Goal: Task Accomplishment & Management: Manage account settings

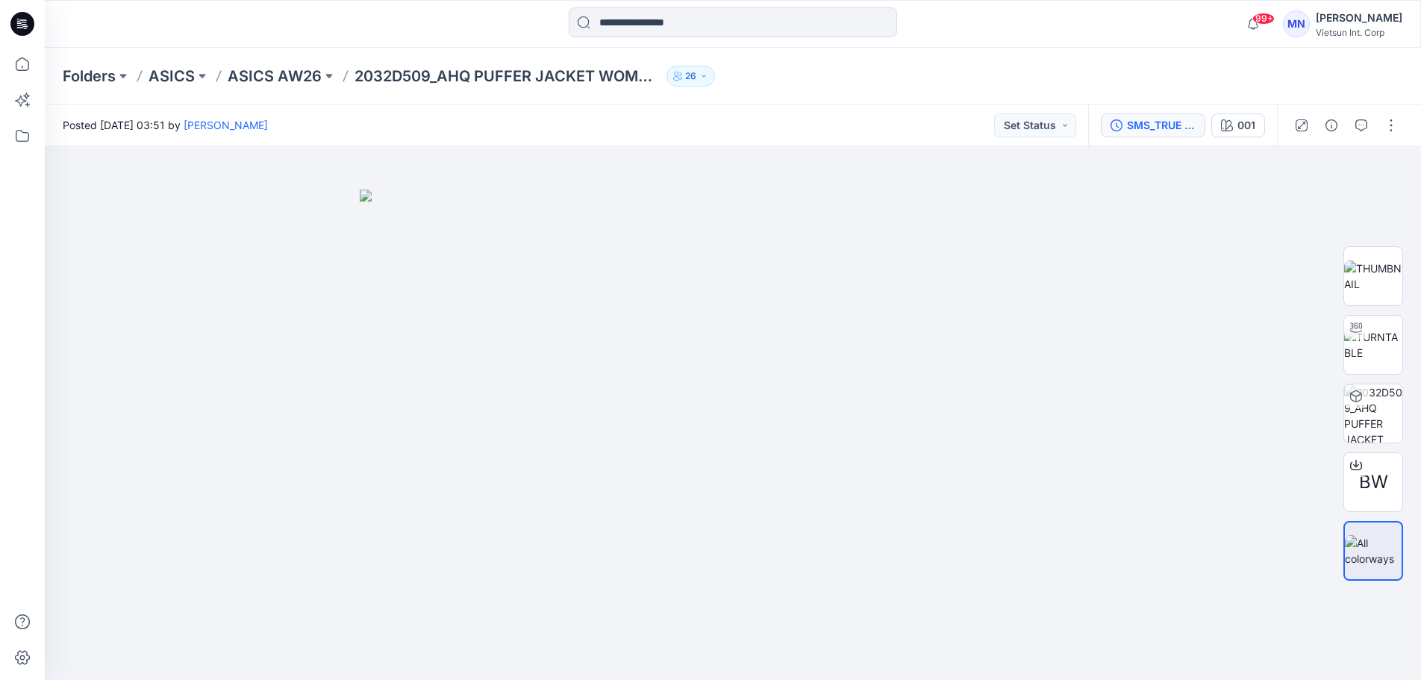
click at [1142, 131] on div "SMS_TRUE FABRIC" at bounding box center [1161, 125] width 69 height 16
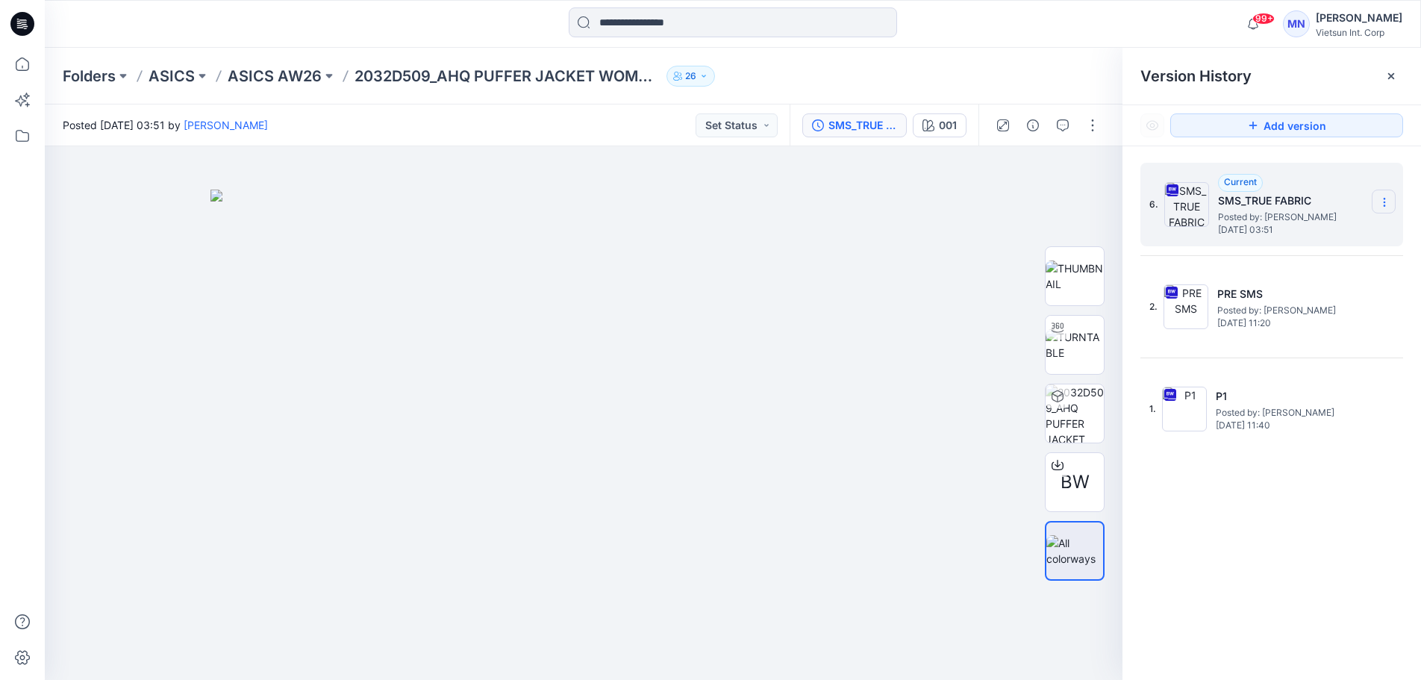
click at [1377, 198] on section at bounding box center [1384, 202] width 24 height 24
click at [1313, 324] on span "Delete Version" at bounding box center [1281, 328] width 69 height 18
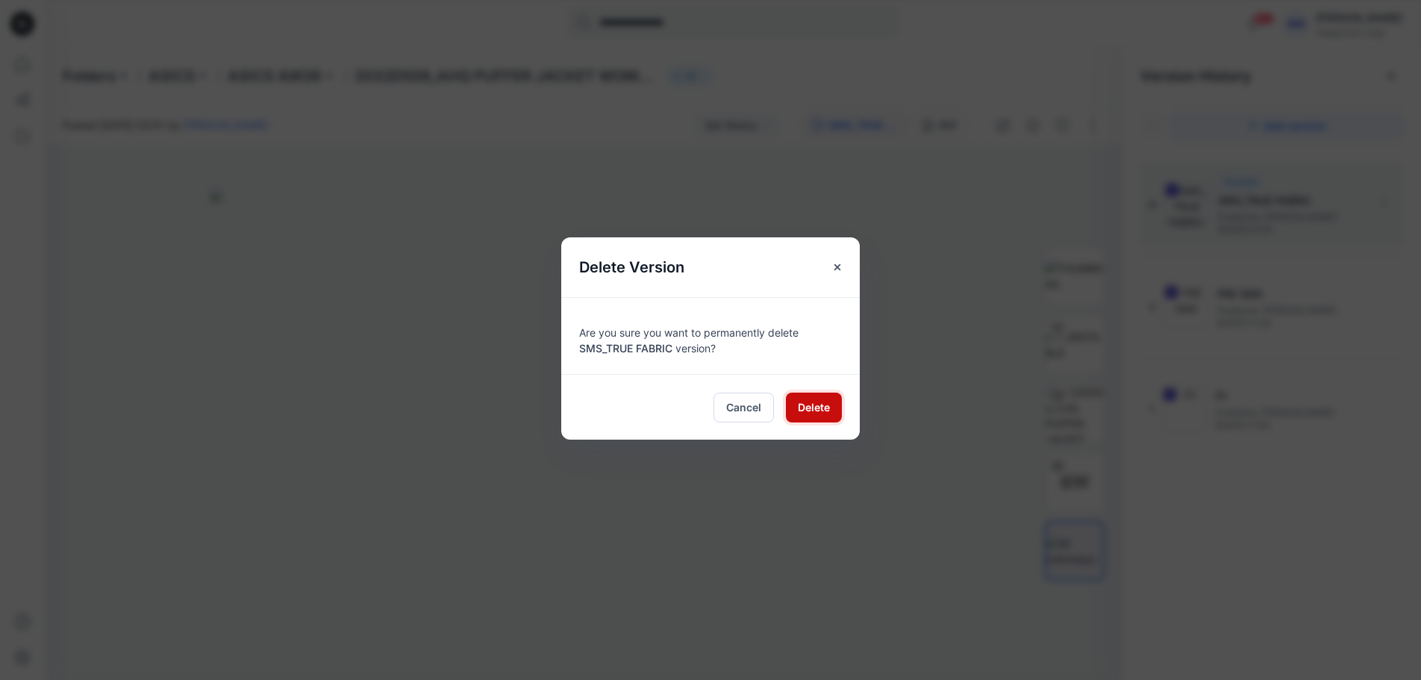
click at [798, 411] on span "Delete" at bounding box center [814, 407] width 32 height 16
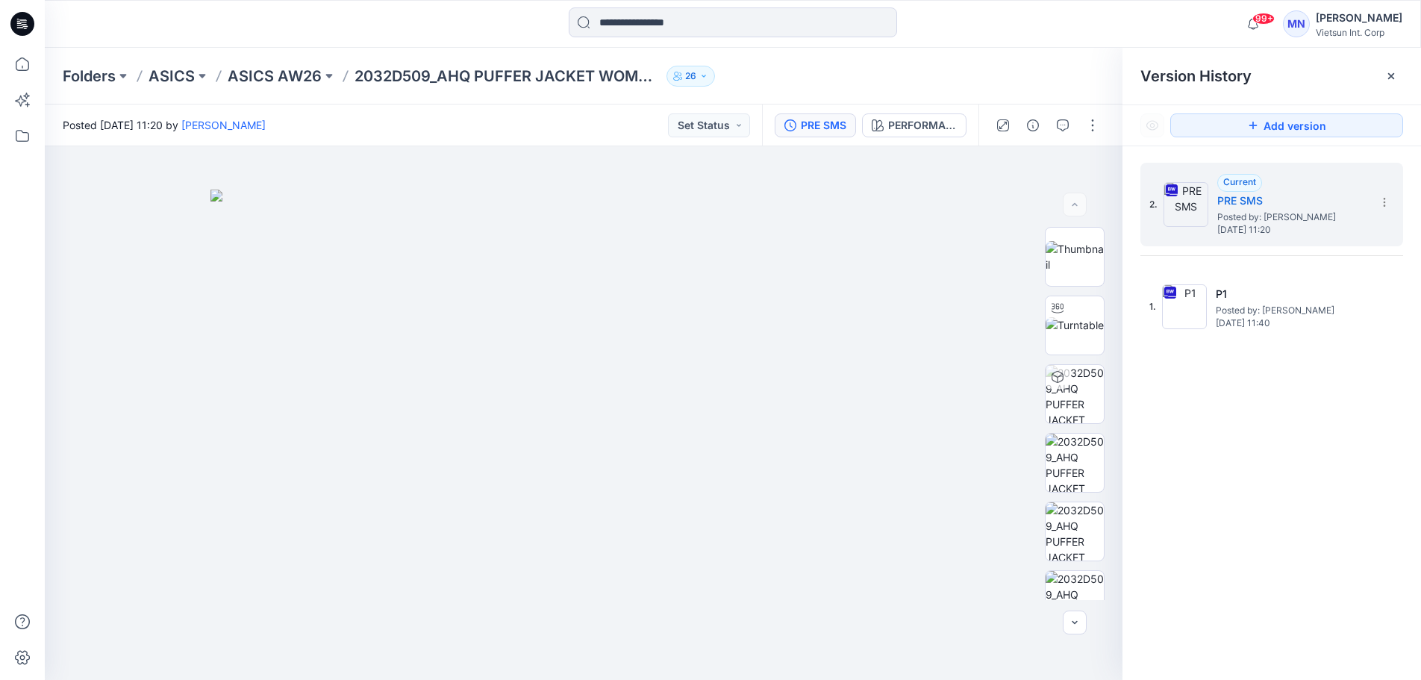
click at [803, 126] on div "PRE SMS" at bounding box center [824, 125] width 46 height 16
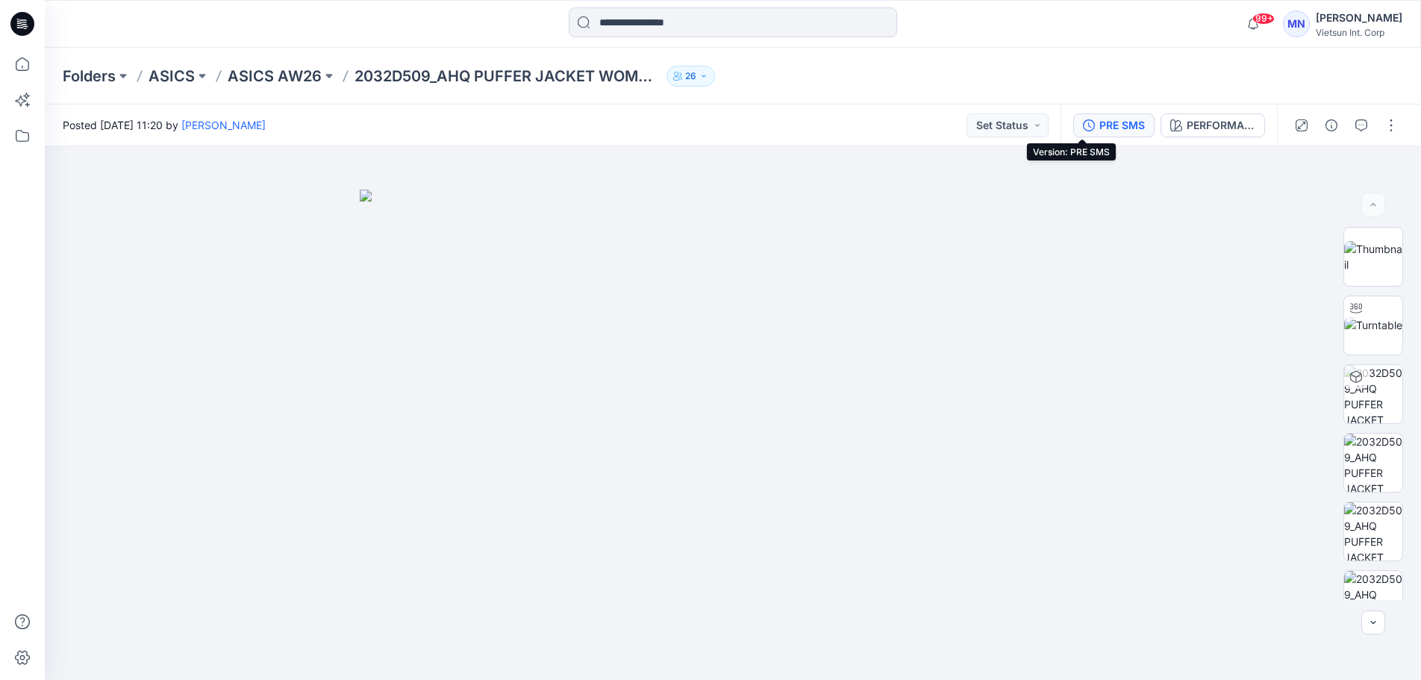
click at [1100, 126] on div "PRE SMS" at bounding box center [1123, 125] width 46 height 16
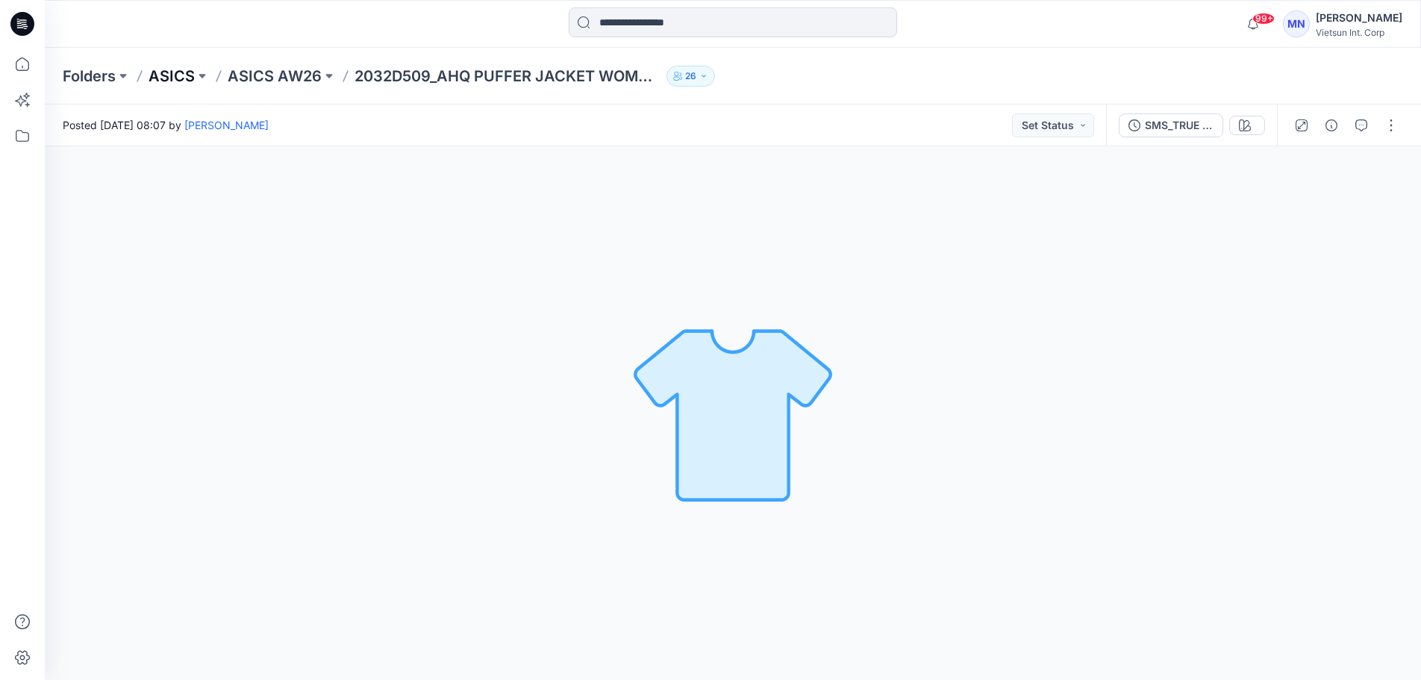
click at [176, 70] on p "ASICS" at bounding box center [172, 76] width 46 height 21
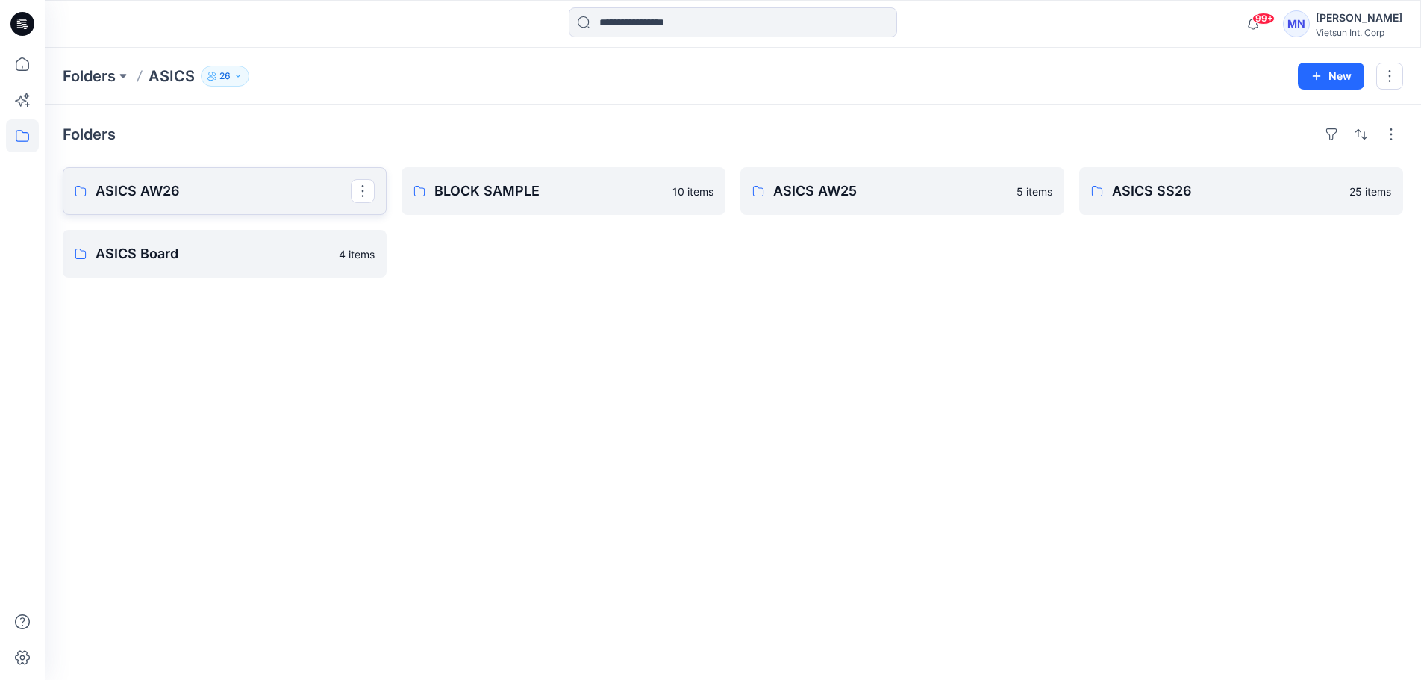
click at [210, 197] on p "ASICS AW26" at bounding box center [223, 191] width 255 height 21
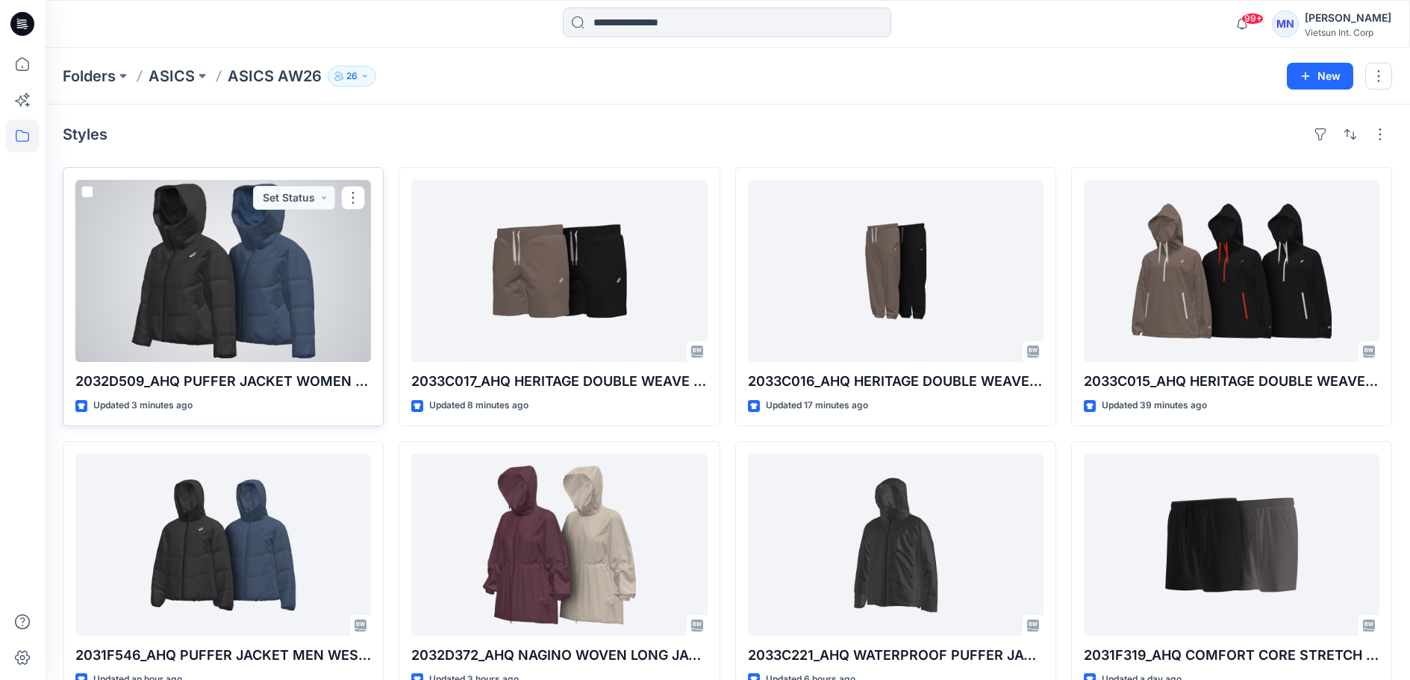
click at [231, 337] on div at bounding box center [223, 271] width 296 height 182
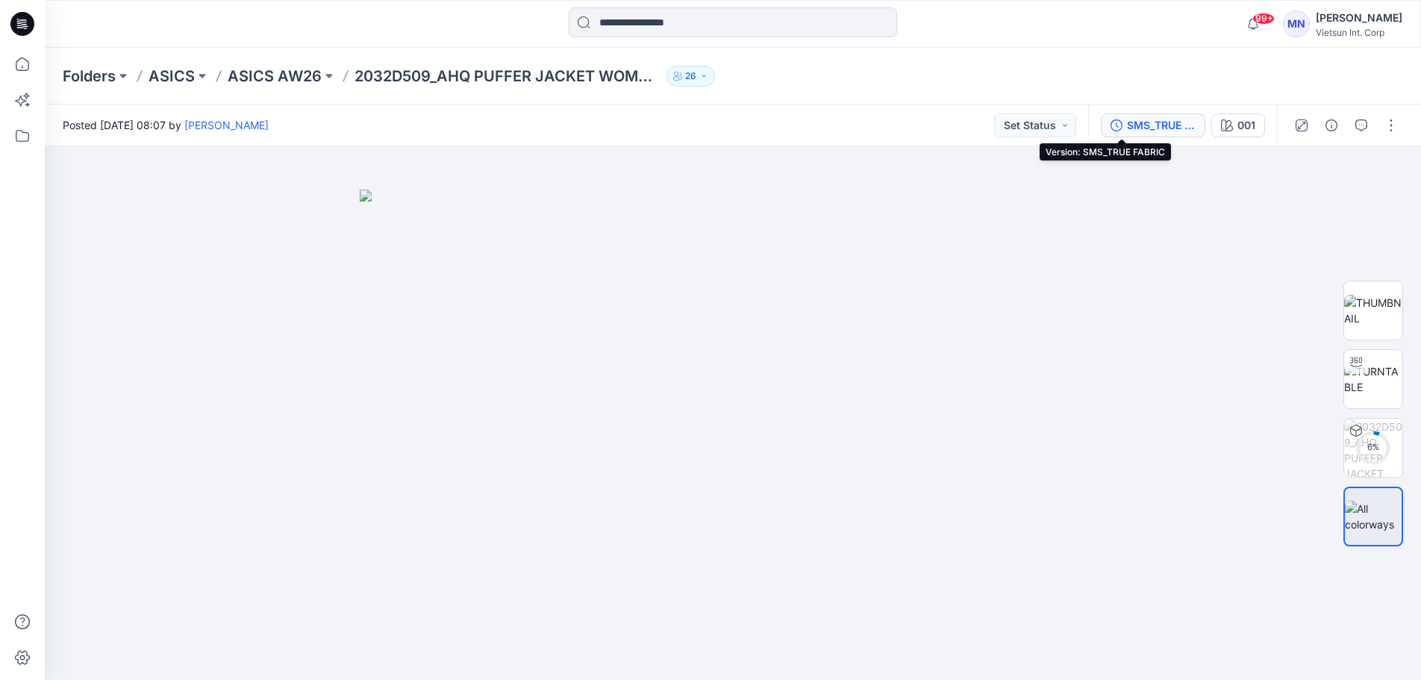
click at [1129, 130] on div "SMS_TRUE FABRIC" at bounding box center [1161, 125] width 69 height 16
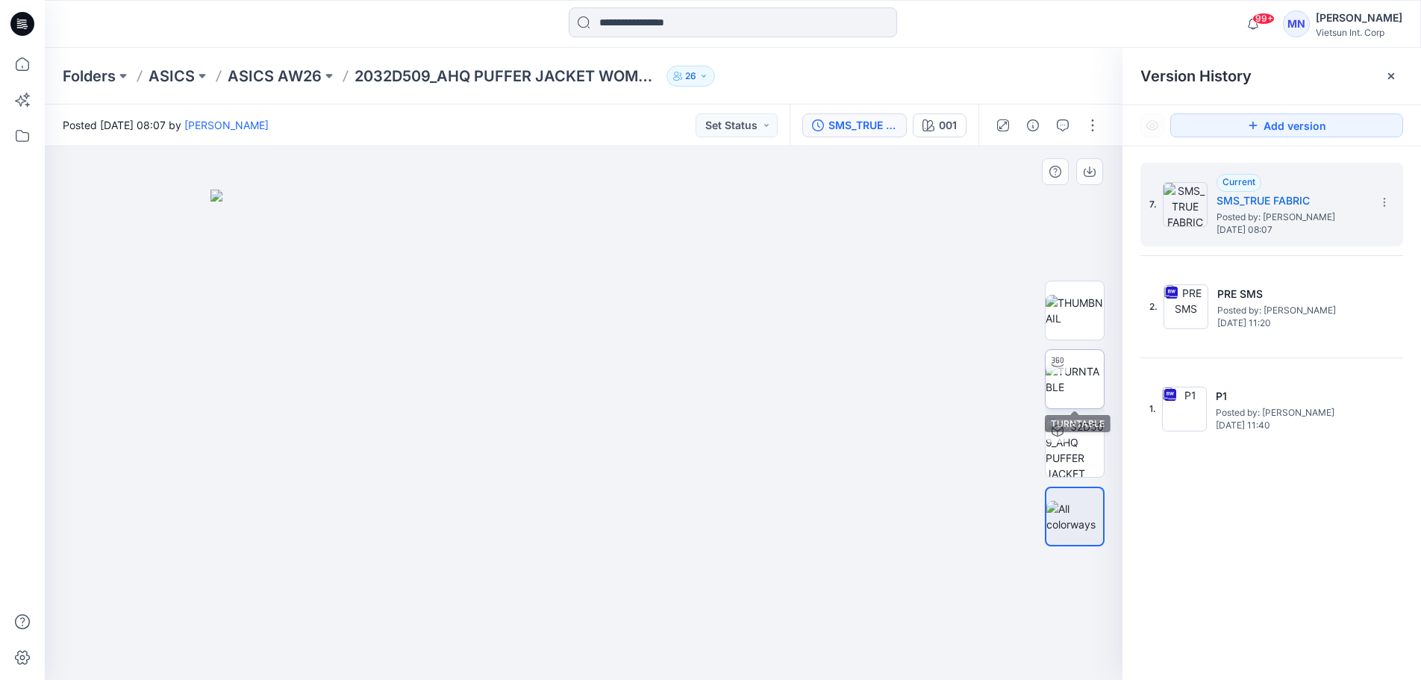
click at [1087, 395] on img at bounding box center [1075, 379] width 58 height 31
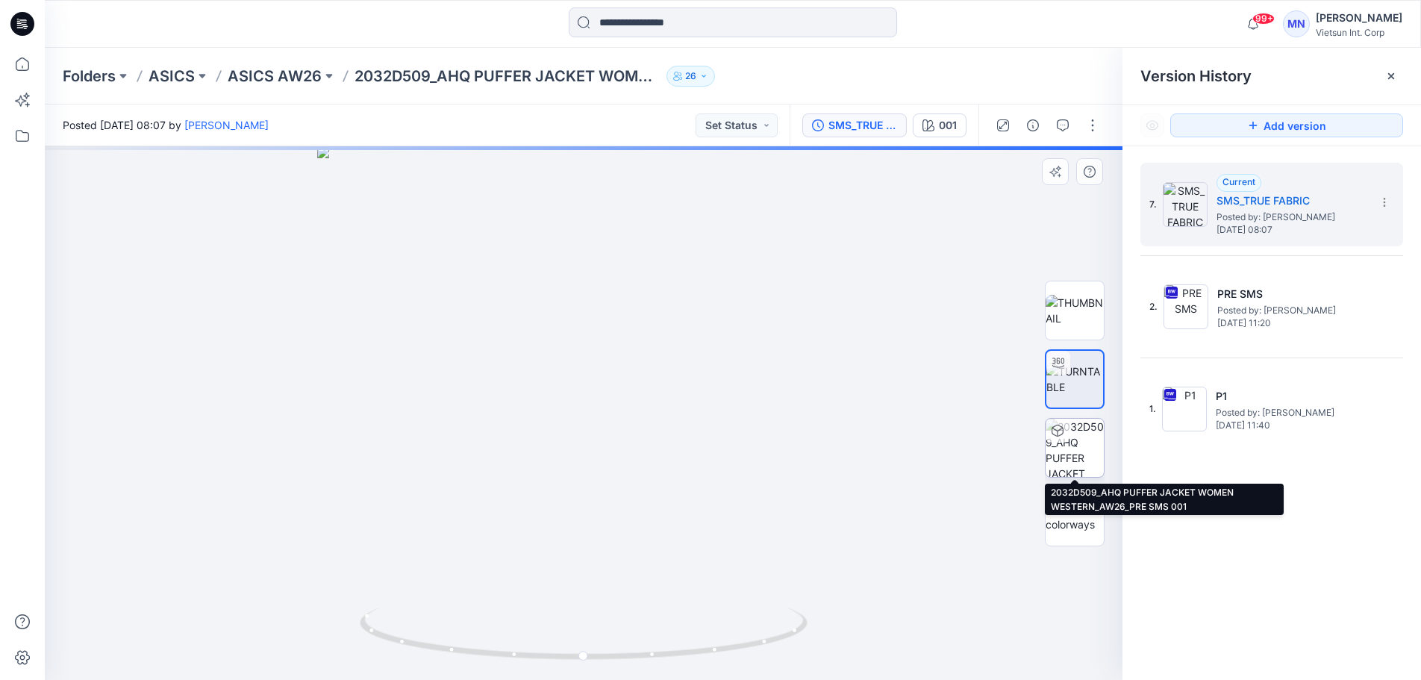
click at [1076, 452] on img at bounding box center [1075, 448] width 58 height 58
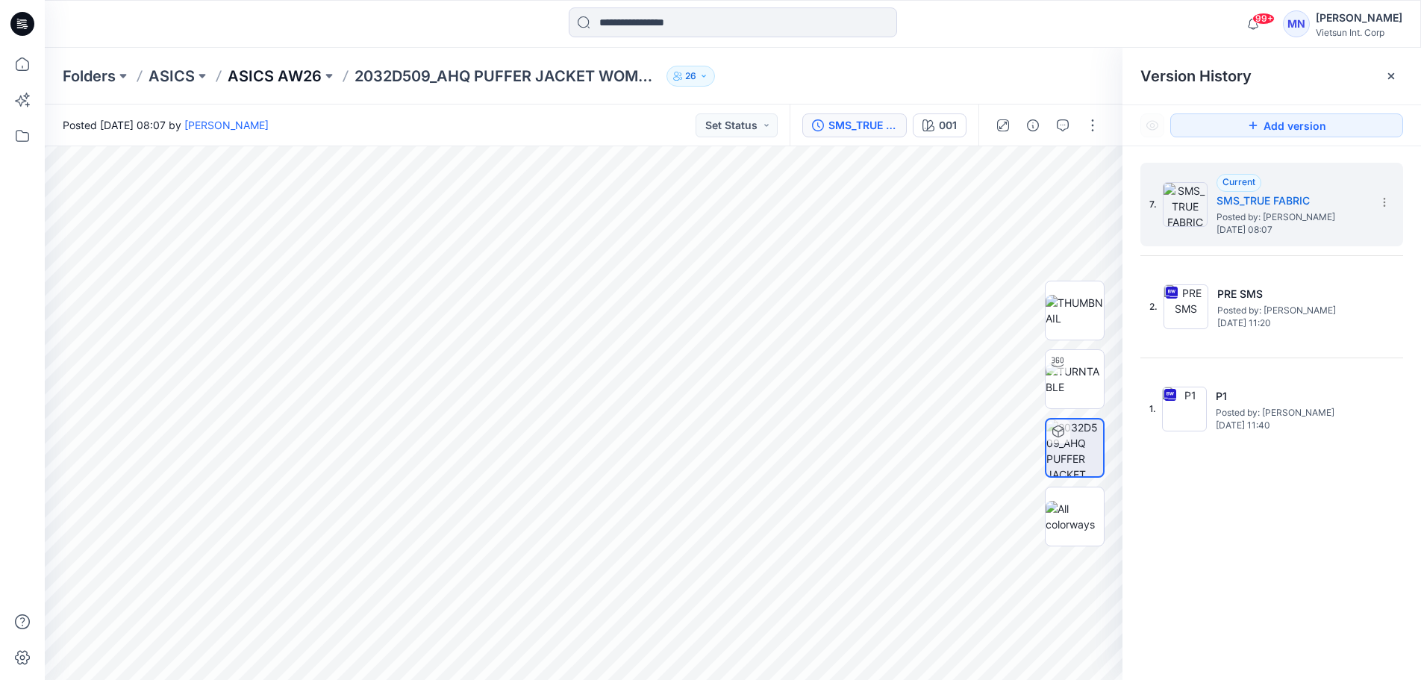
click at [269, 81] on p "ASICS AW26" at bounding box center [275, 76] width 94 height 21
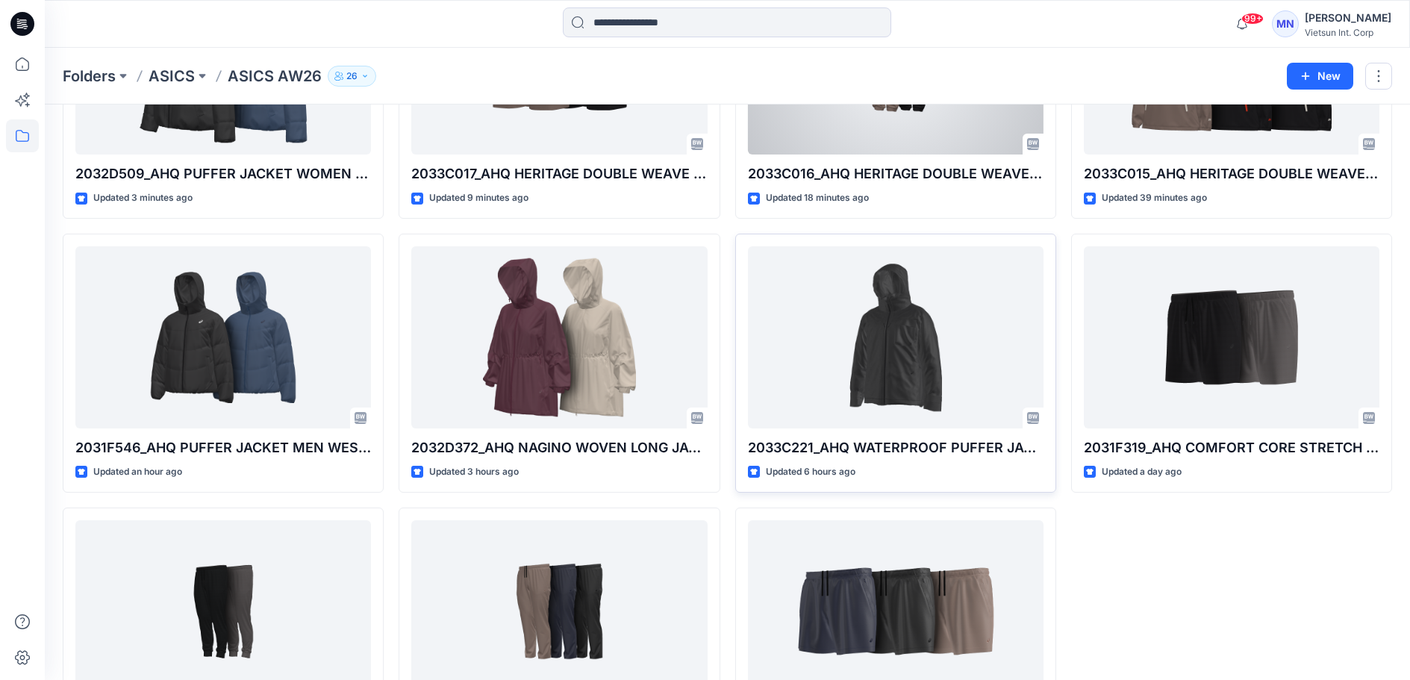
scroll to position [224, 0]
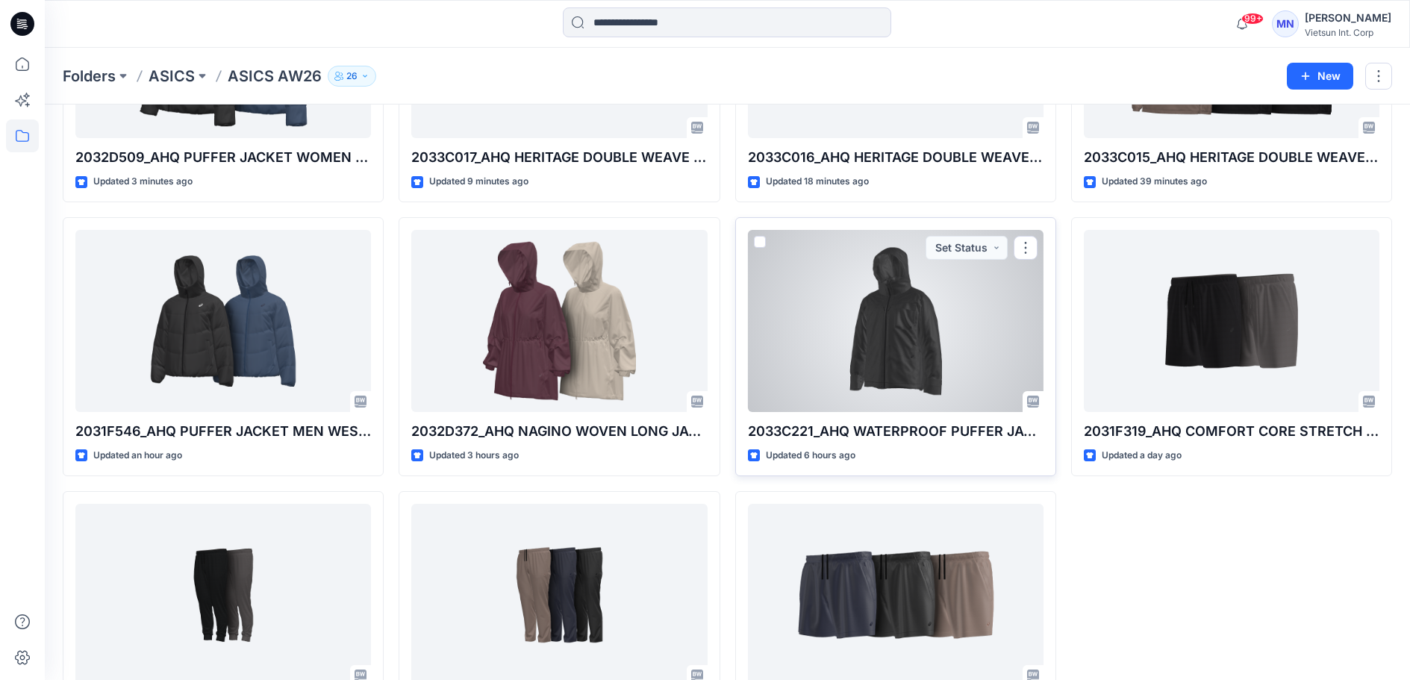
click at [888, 373] on div at bounding box center [896, 321] width 296 height 182
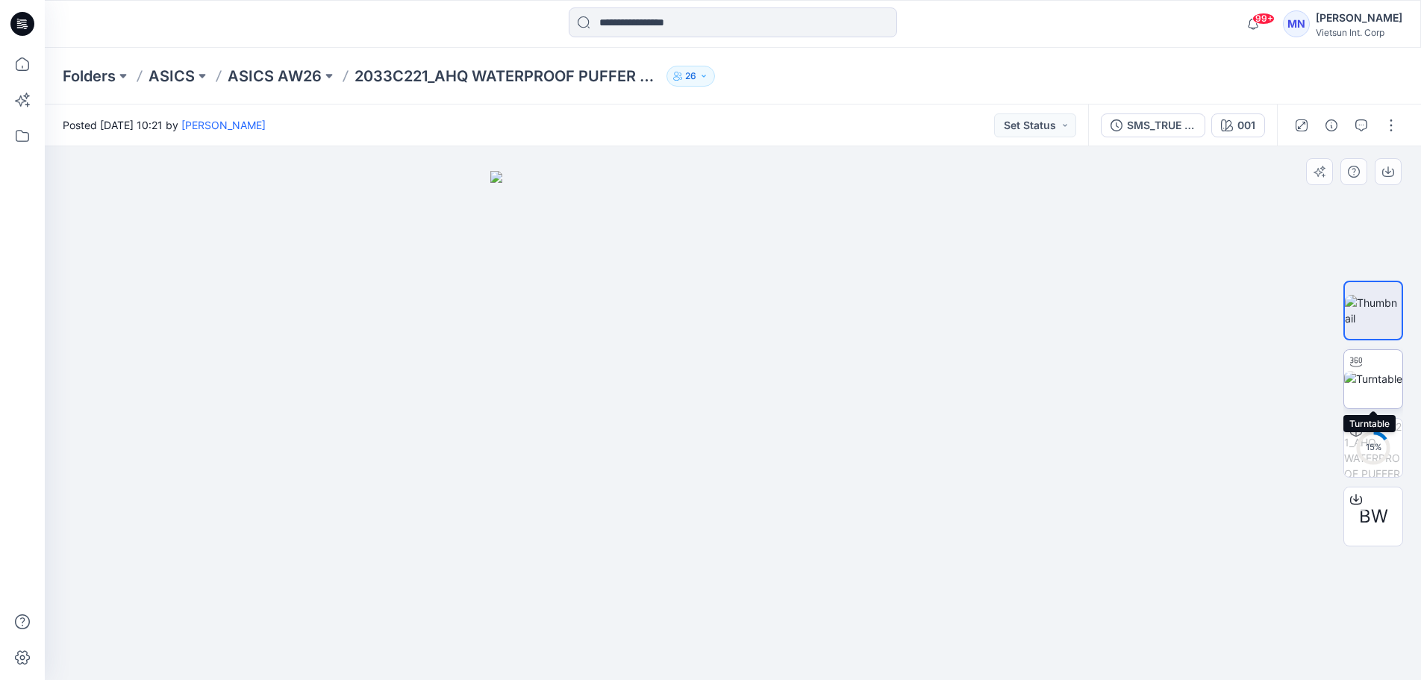
click at [1382, 387] on img at bounding box center [1373, 379] width 58 height 16
click at [297, 77] on p "ASICS AW26" at bounding box center [275, 76] width 94 height 21
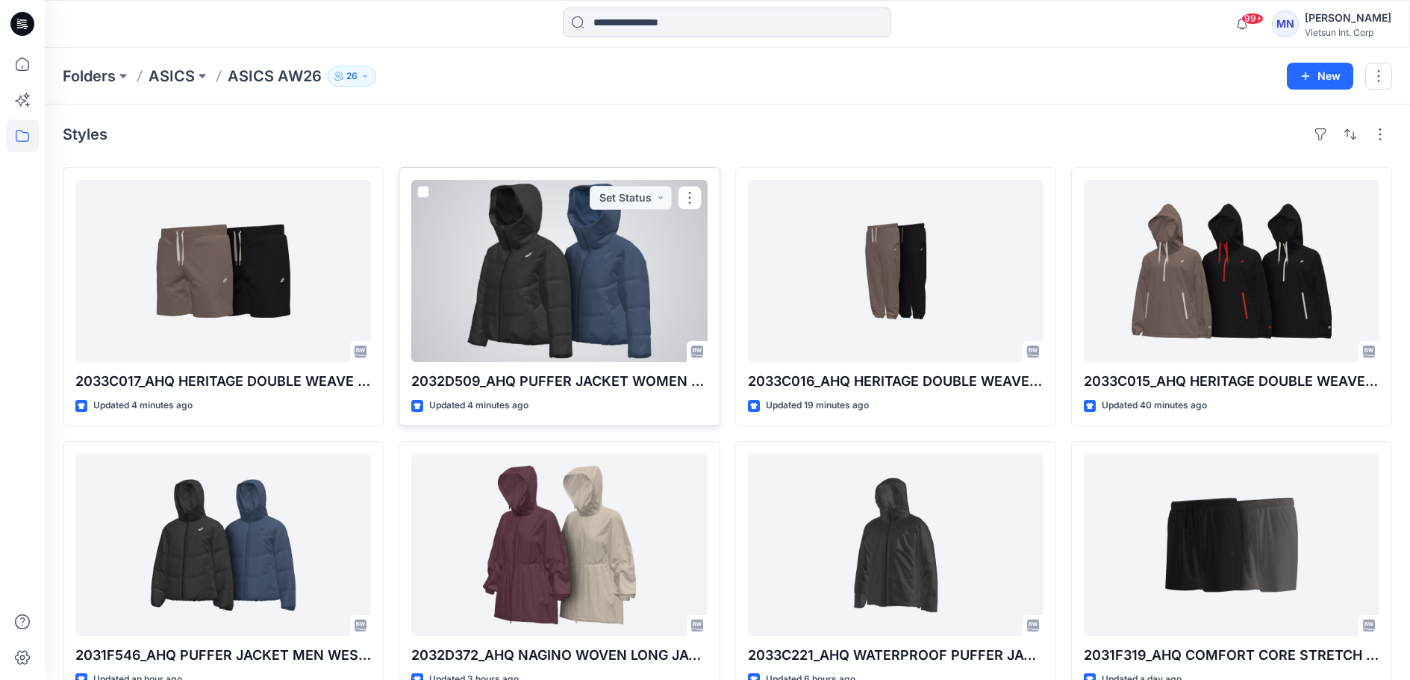
click at [552, 328] on div at bounding box center [559, 271] width 296 height 182
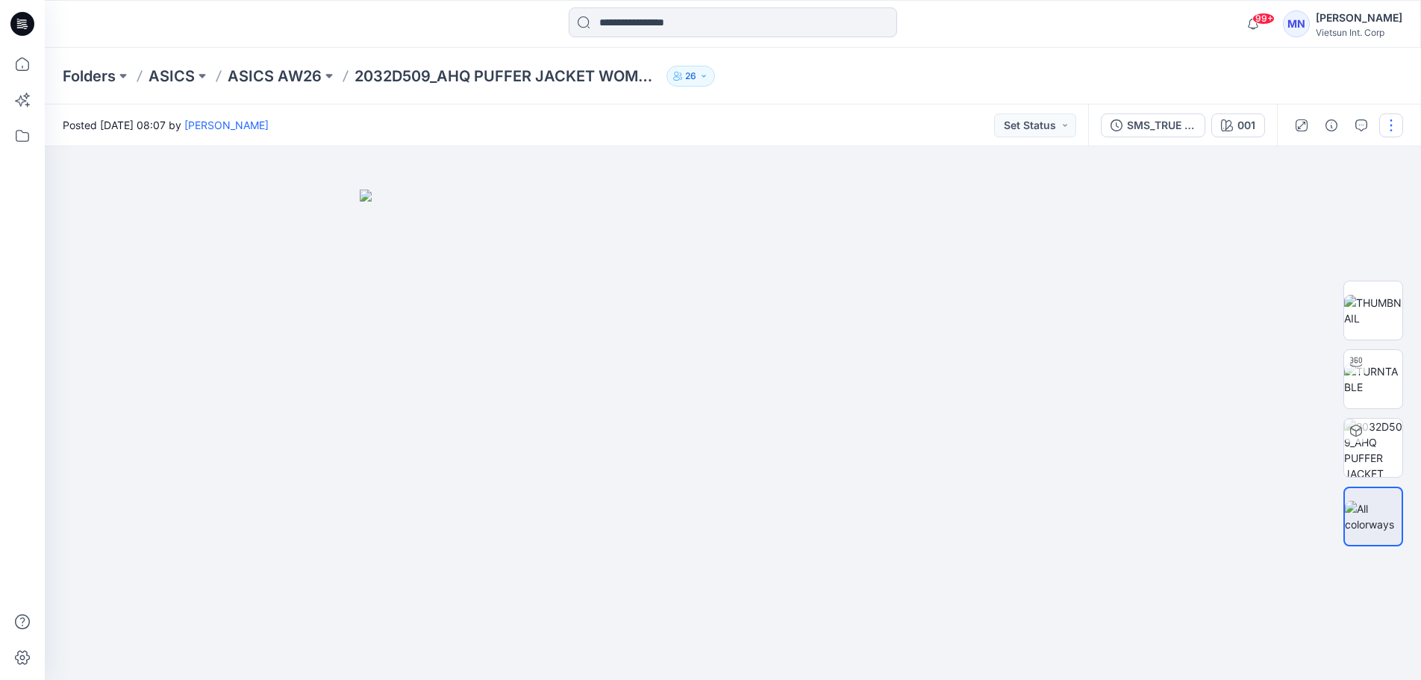
click at [1394, 129] on button "button" at bounding box center [1391, 125] width 24 height 24
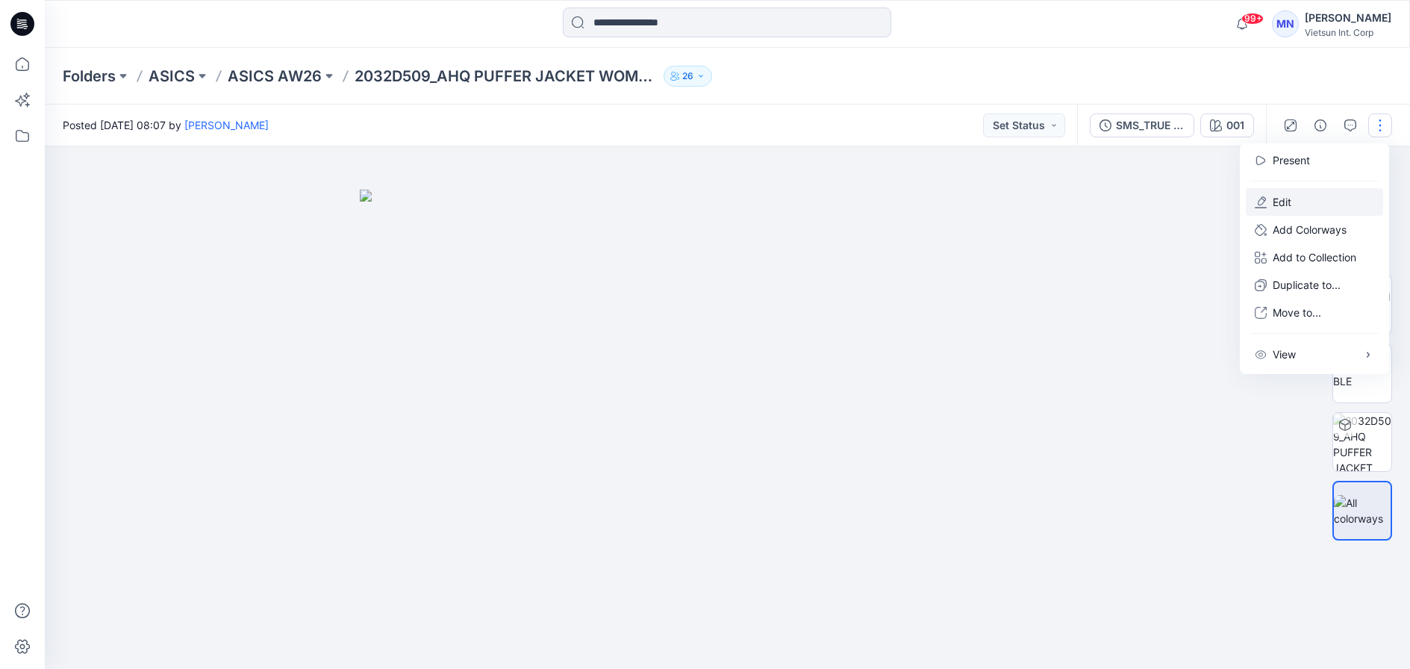
click at [1291, 204] on p "Edit" at bounding box center [1282, 202] width 19 height 16
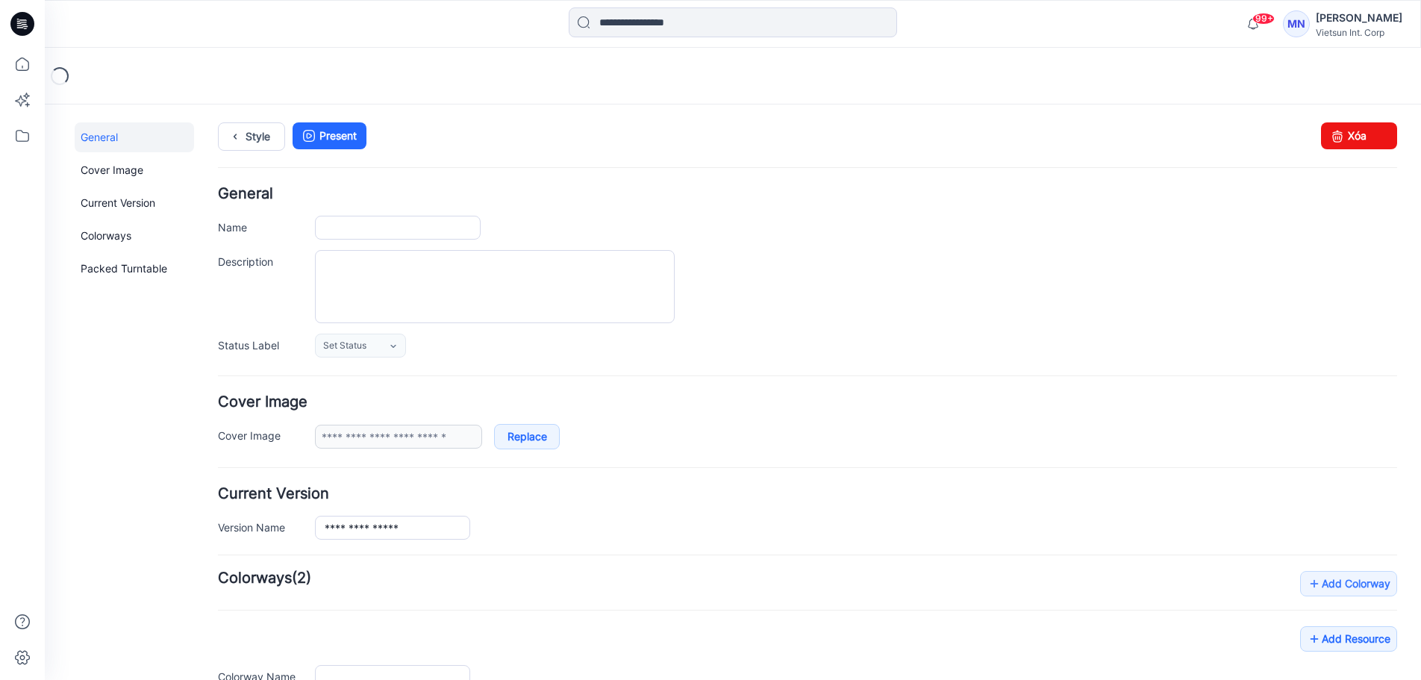
type input "**********"
type input "***"
type input "**********"
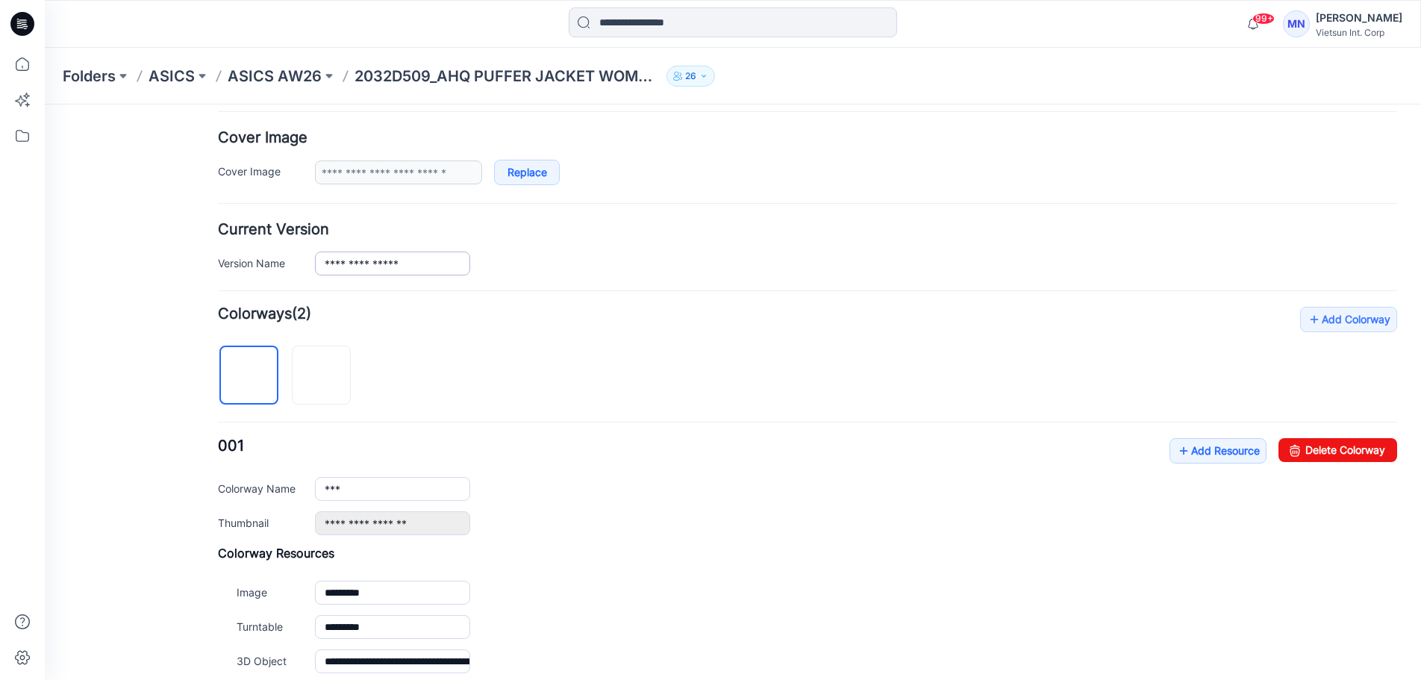
scroll to position [299, 0]
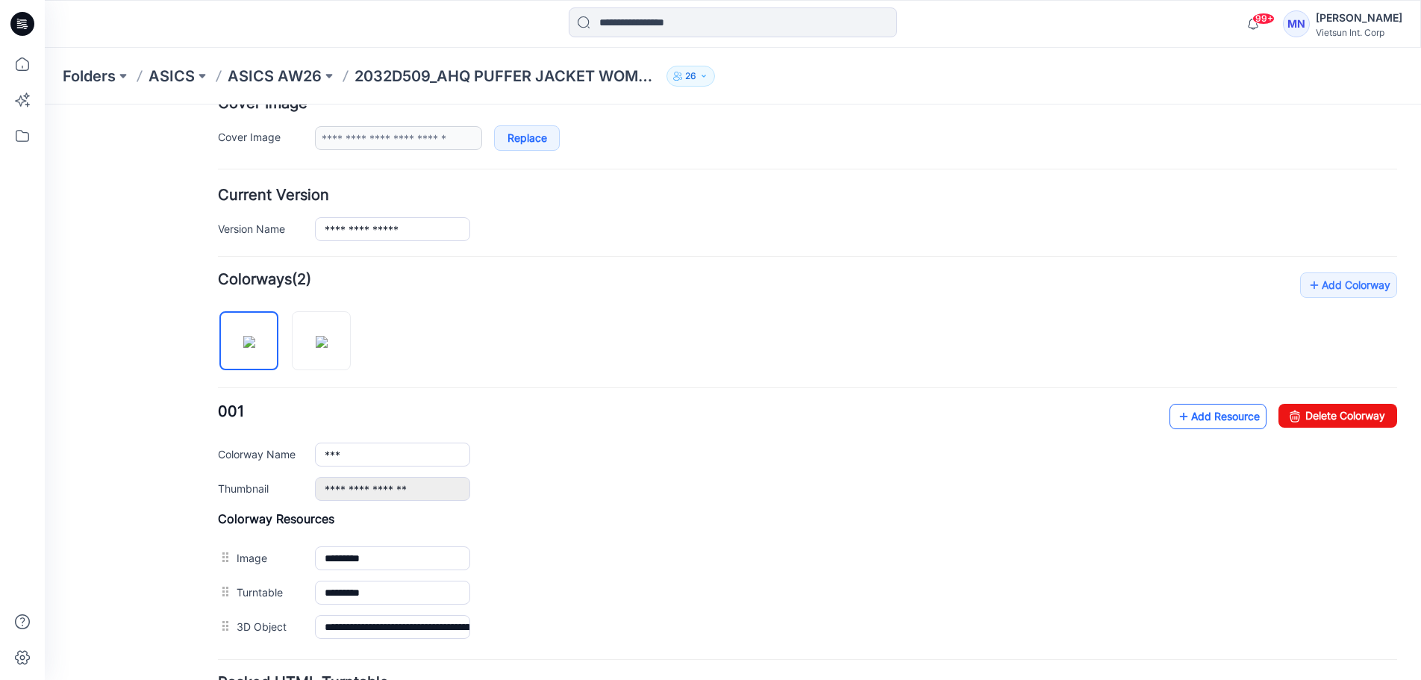
click at [1243, 414] on link "Add Resource" at bounding box center [1218, 416] width 97 height 25
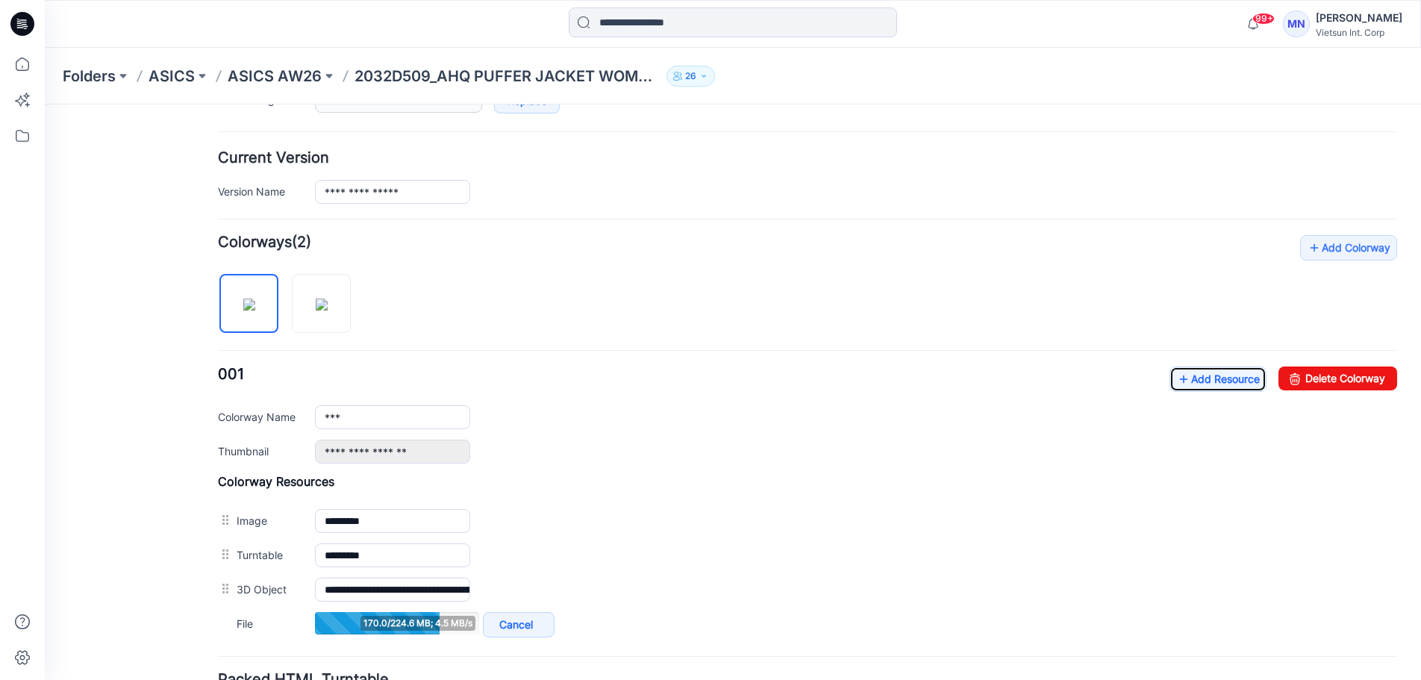
scroll to position [373, 0]
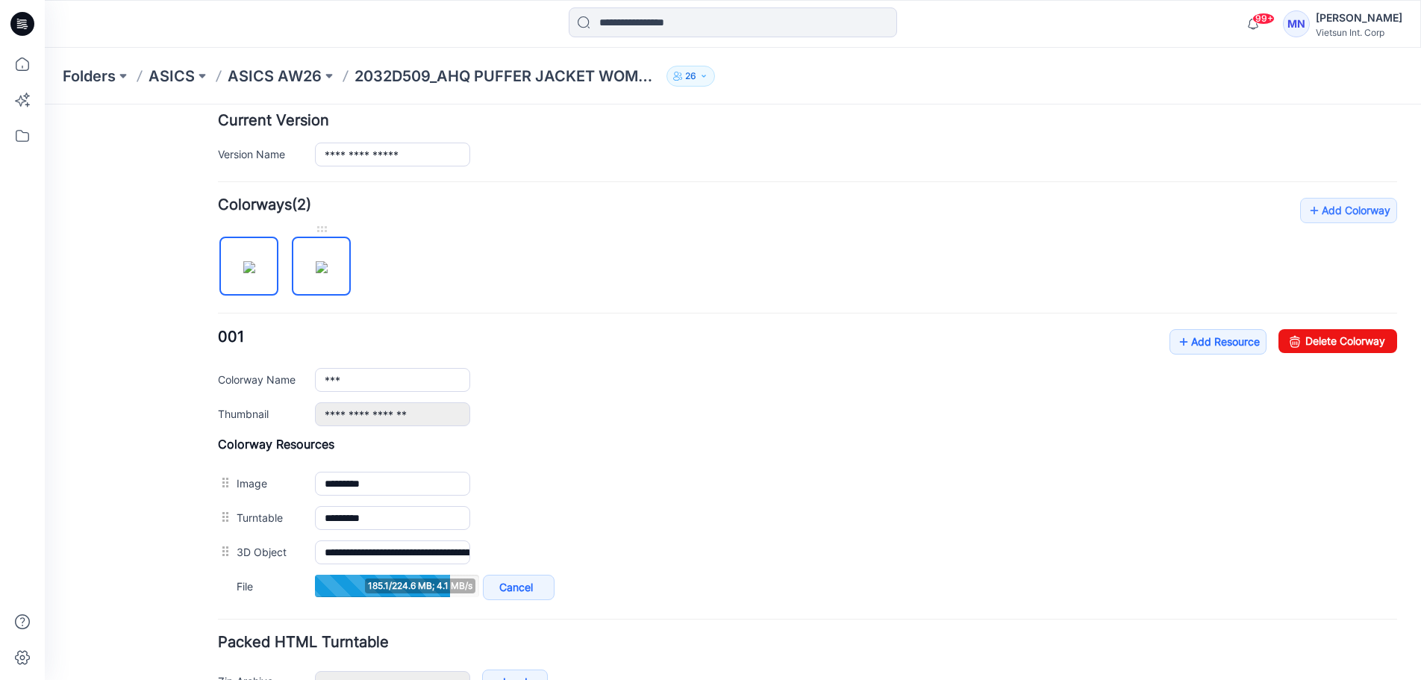
click at [316, 261] on img at bounding box center [322, 267] width 12 height 12
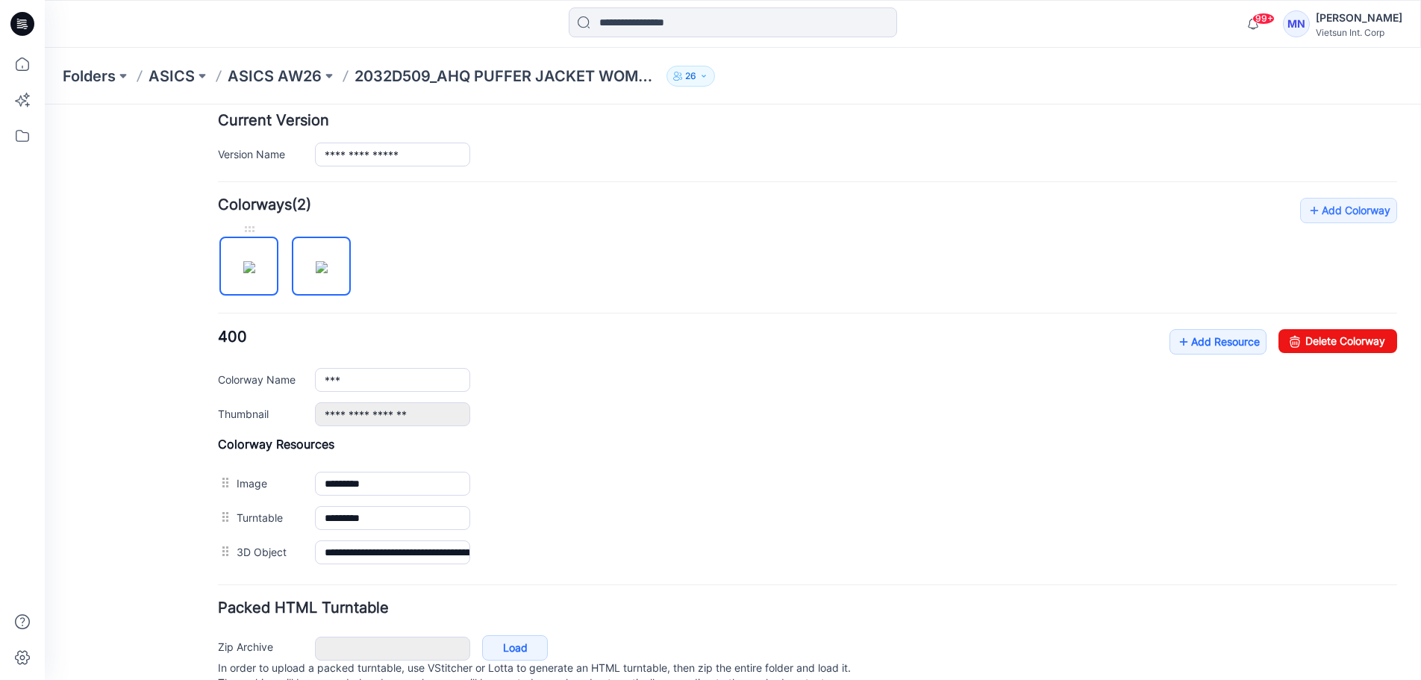
click at [249, 273] on img at bounding box center [249, 267] width 12 height 12
type input "***"
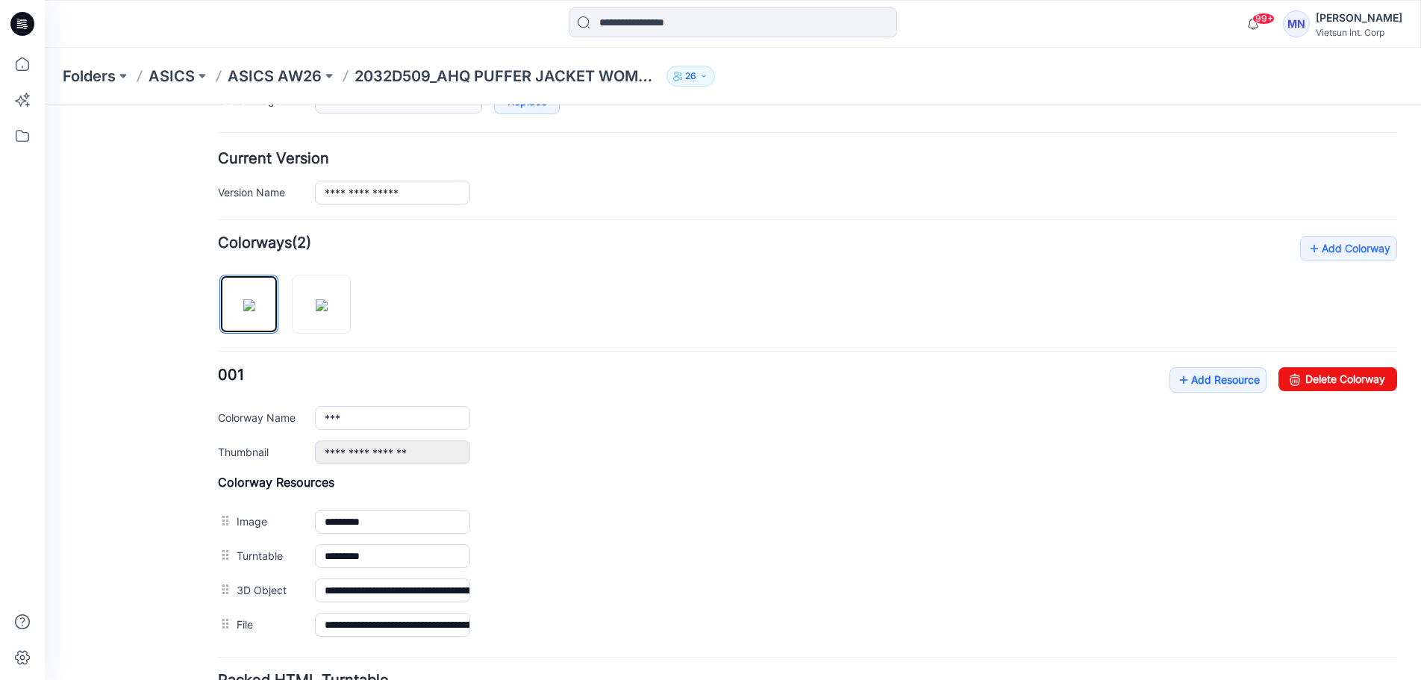
scroll to position [169, 0]
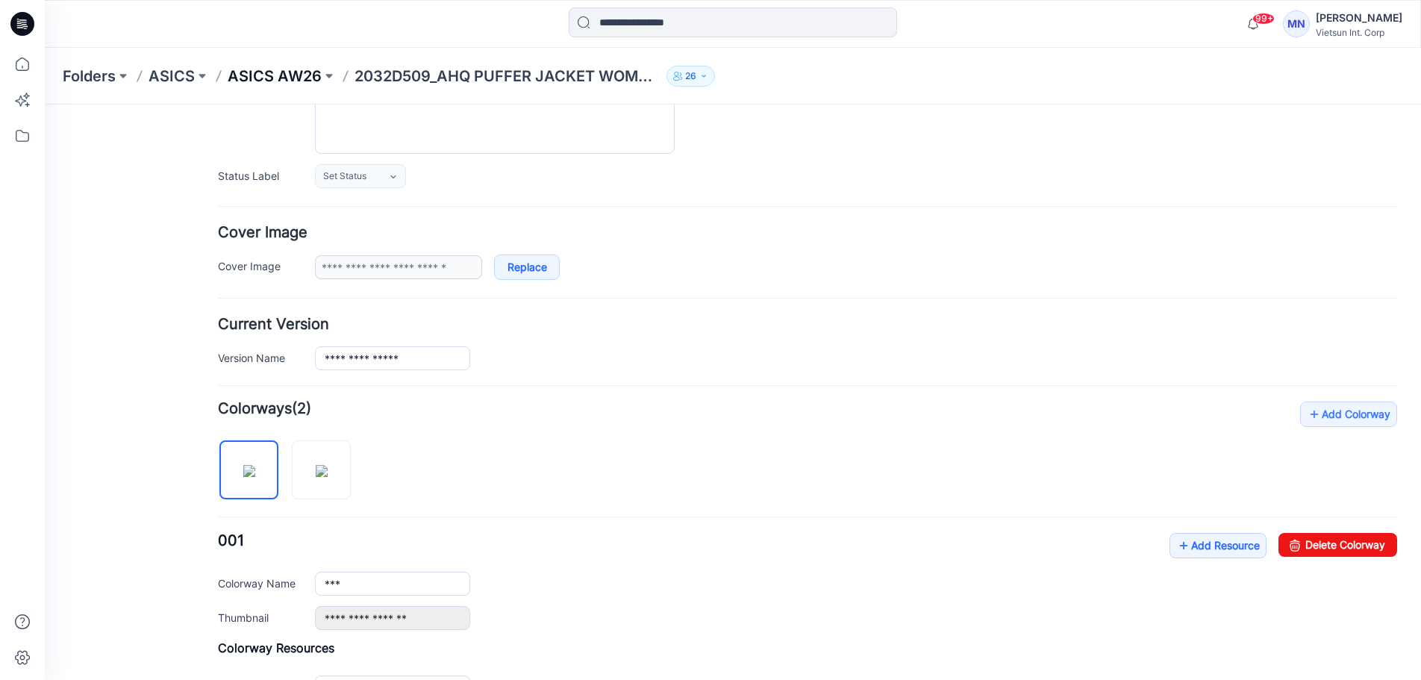
click at [291, 69] on p "ASICS AW26" at bounding box center [275, 76] width 94 height 21
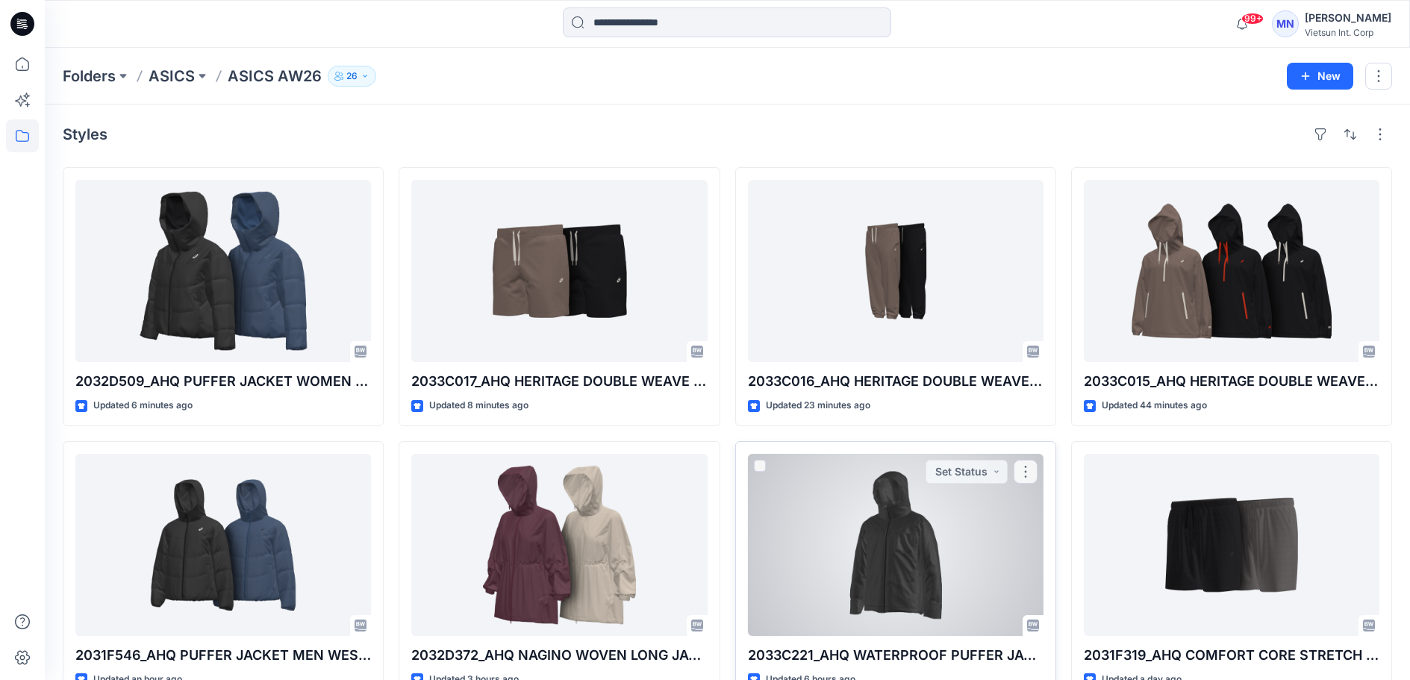
click at [902, 598] on div at bounding box center [896, 545] width 296 height 182
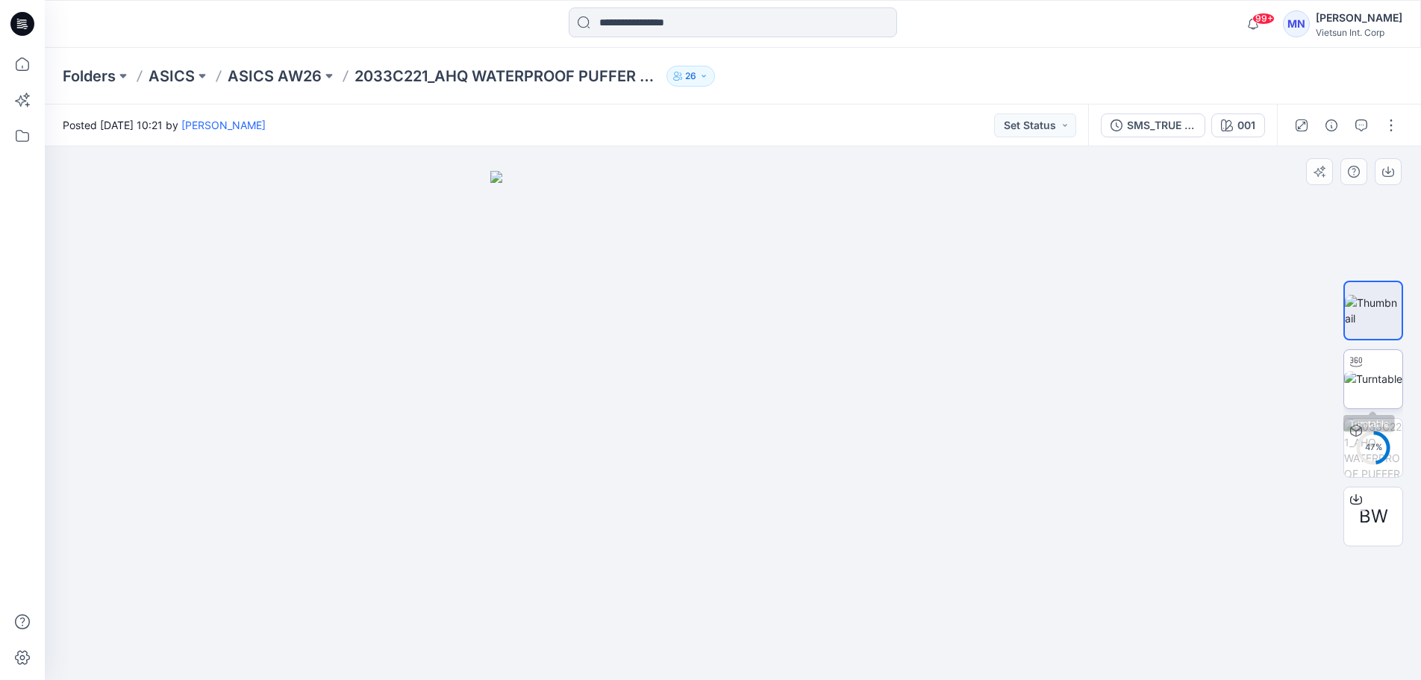
click at [1385, 371] on img at bounding box center [1373, 379] width 58 height 16
drag, startPoint x: 829, startPoint y: 330, endPoint x: 787, endPoint y: 337, distance: 42.5
click at [787, 337] on img at bounding box center [694, 187] width 1456 height 985
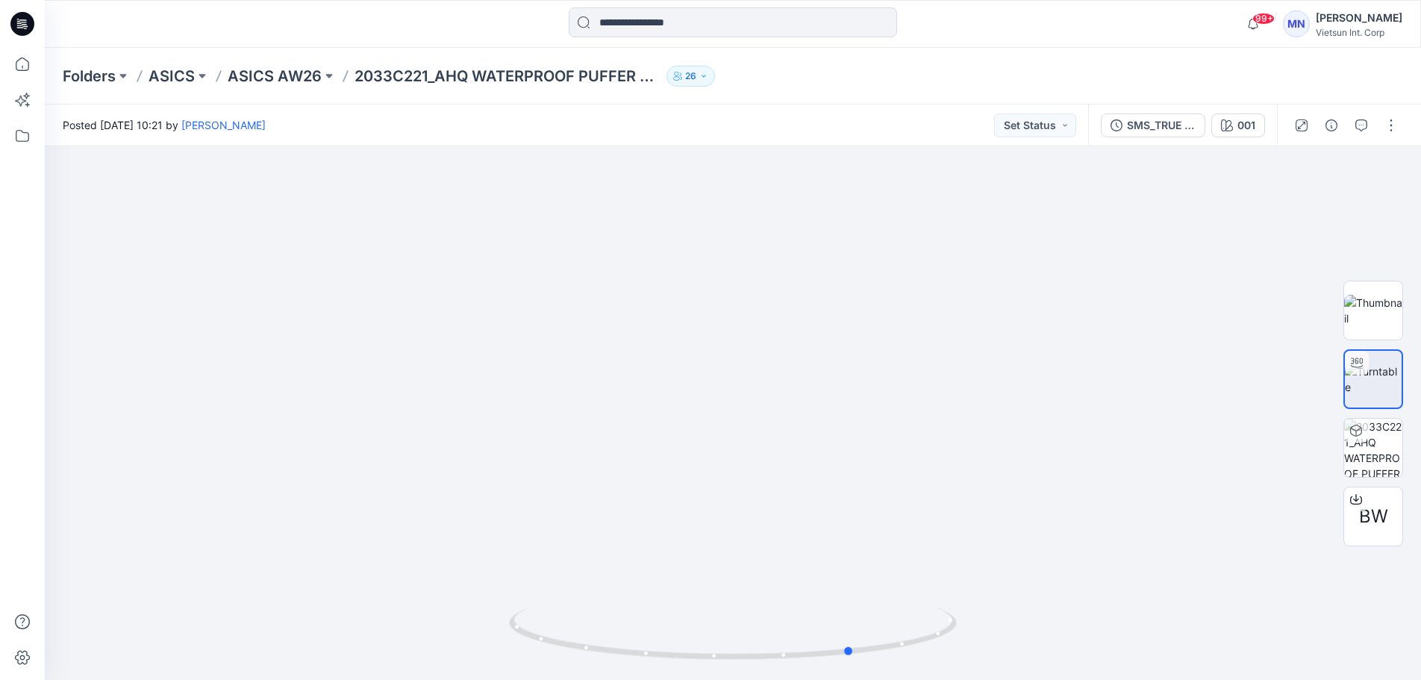
drag, startPoint x: 872, startPoint y: 656, endPoint x: 992, endPoint y: 684, distance: 123.3
click at [992, 679] on html "99+ Notifications Your style 2032D509_AHQ PUFFER JACKET WOMEN WESTERN_AW26 has …" at bounding box center [710, 340] width 1421 height 680
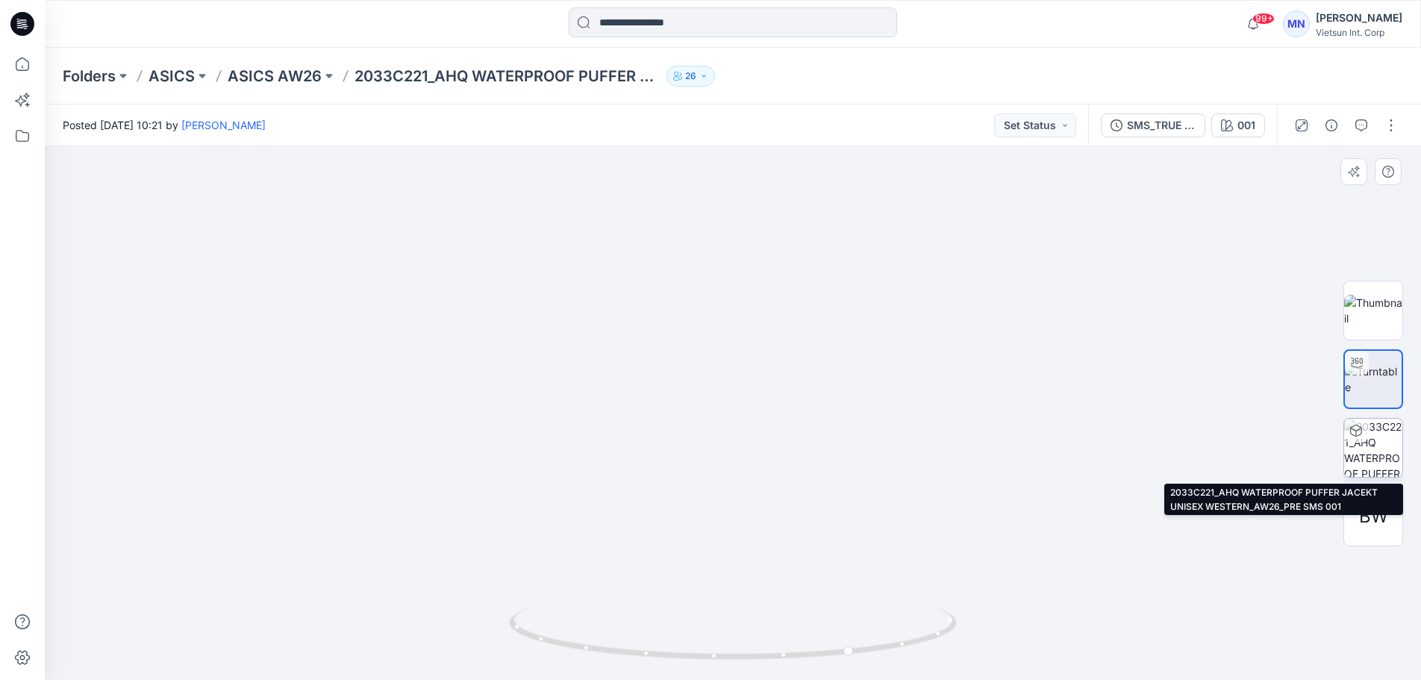
click at [1376, 462] on img at bounding box center [1373, 448] width 58 height 58
